Goal: Download file/media: Download file/media

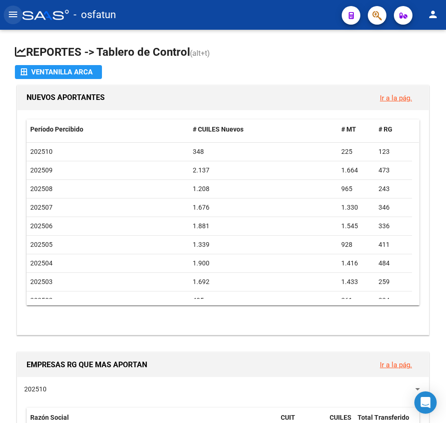
click at [15, 20] on mat-icon "menu" at bounding box center [12, 14] width 11 height 11
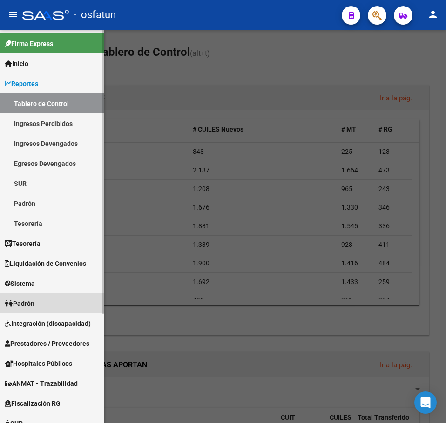
click at [34, 301] on span "Padrón" at bounding box center [20, 304] width 30 height 10
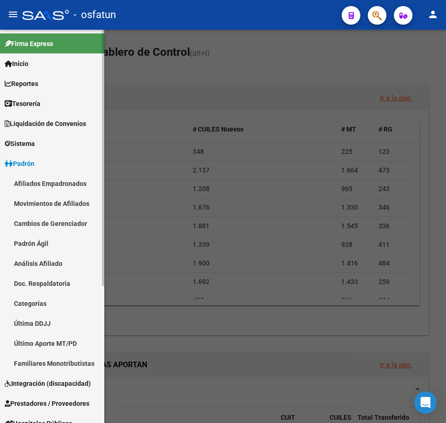
click at [48, 183] on link "Afiliados Empadronados" at bounding box center [52, 183] width 104 height 20
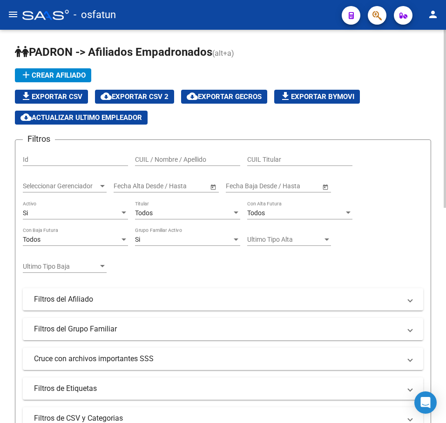
click at [168, 235] on div "Si Grupo Familiar Activo" at bounding box center [187, 236] width 105 height 19
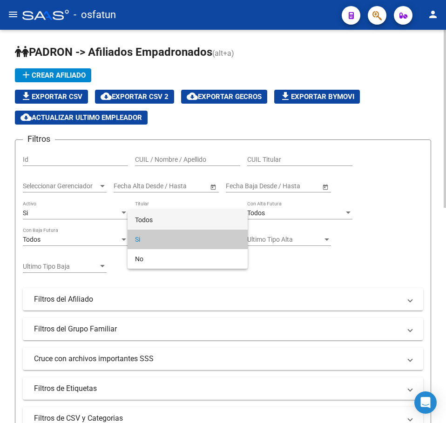
click at [181, 221] on span "Todos" at bounding box center [187, 220] width 105 height 20
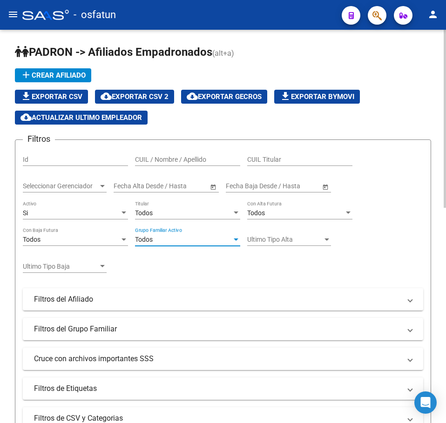
click at [87, 211] on div "Si" at bounding box center [71, 213] width 97 height 8
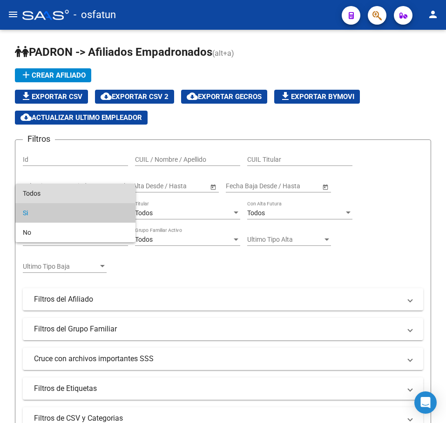
click at [90, 197] on span "Todos" at bounding box center [75, 194] width 105 height 20
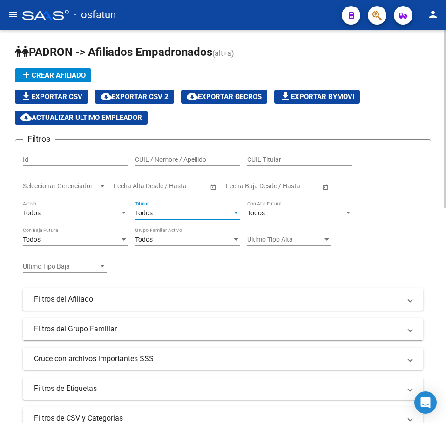
click at [168, 215] on div "Todos" at bounding box center [183, 213] width 97 height 8
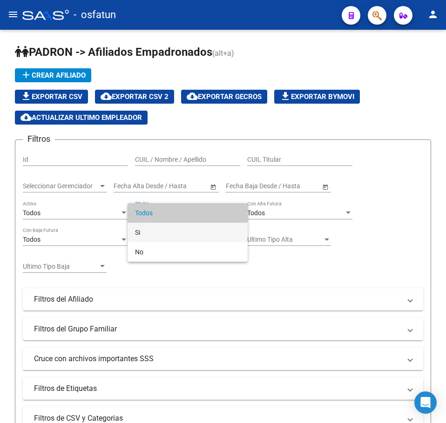
click at [156, 235] on span "Si" at bounding box center [187, 233] width 105 height 20
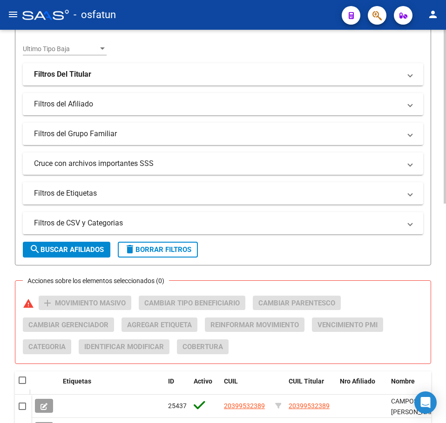
scroll to position [233, 0]
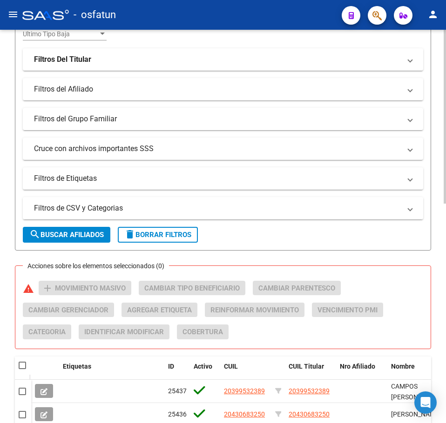
click at [121, 215] on mat-expansion-panel-header "Filtros de CSV y Categorias" at bounding box center [223, 208] width 400 height 22
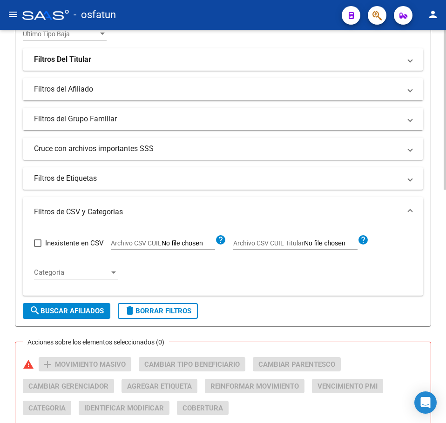
click at [302, 246] on span "Archivo CSV CUIL Titular" at bounding box center [268, 243] width 71 height 7
click at [304, 246] on input "Archivo CSV CUIL Titular" at bounding box center [330, 244] width 53 height 8
type input "C:\fakepath\Filtro.csv"
click at [81, 311] on span "search Buscar Afiliados" at bounding box center [66, 311] width 74 height 8
click at [282, 318] on form "Filtros Id CUIL / Nombre / Apellido CUIL Titular Seleccionar Gerenciador Selecc…" at bounding box center [223, 117] width 416 height 420
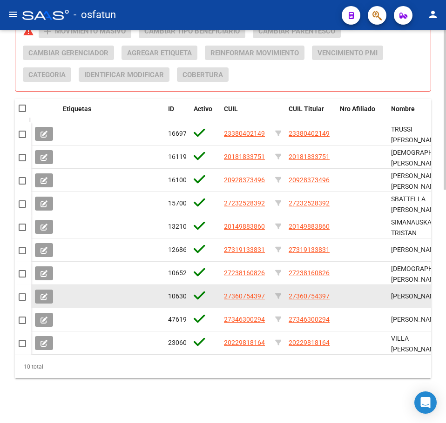
scroll to position [573, 0]
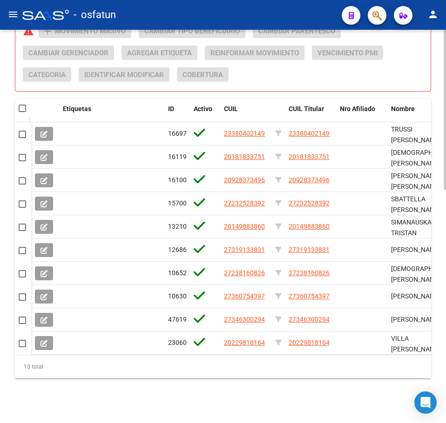
click at [22, 105] on span at bounding box center [22, 108] width 7 height 7
click at [22, 112] on input "checkbox" at bounding box center [22, 112] width 0 height 0
checkbox input "true"
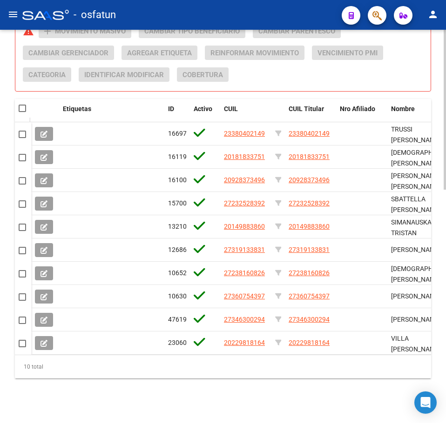
checkbox input "true"
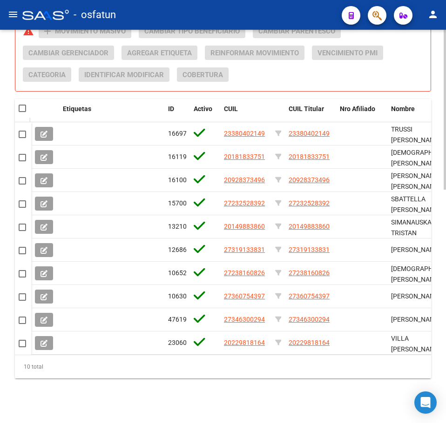
checkbox input "true"
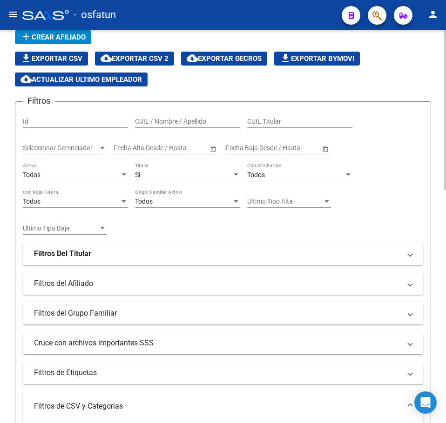
scroll to position [0, 0]
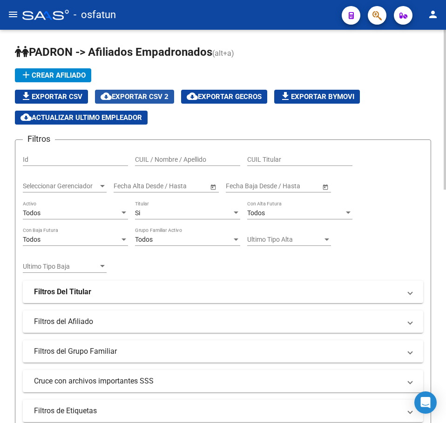
click at [155, 94] on span "cloud_download Exportar CSV 2" at bounding box center [134, 97] width 68 height 8
drag, startPoint x: 193, startPoint y: 328, endPoint x: 167, endPoint y: 258, distance: 75.2
click at [189, 318] on mat-expansion-panel-header "Filtros del Afiliado" at bounding box center [223, 322] width 400 height 22
